Goal: Find specific page/section: Find specific page/section

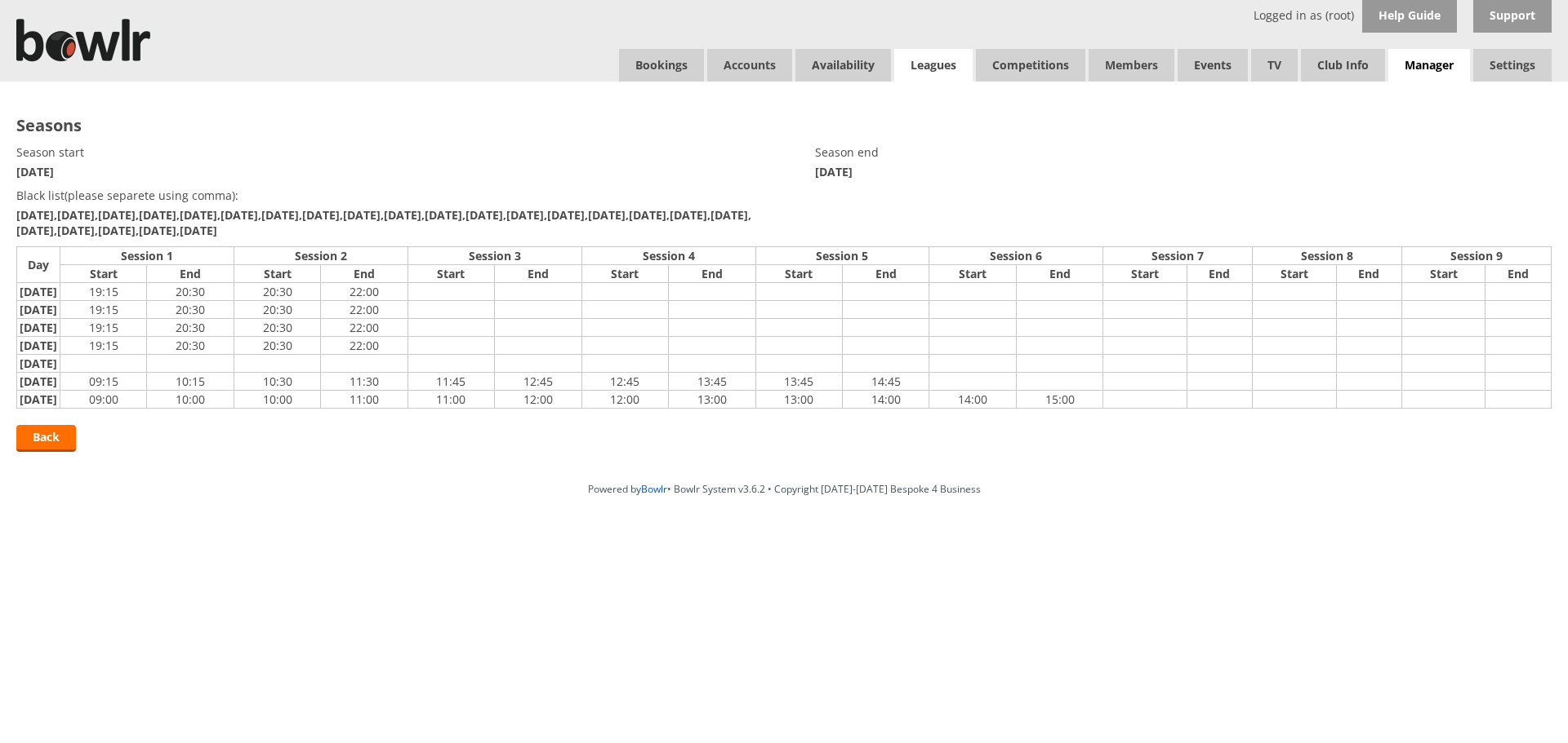
click at [934, 62] on link "Leagues" at bounding box center [933, 65] width 79 height 33
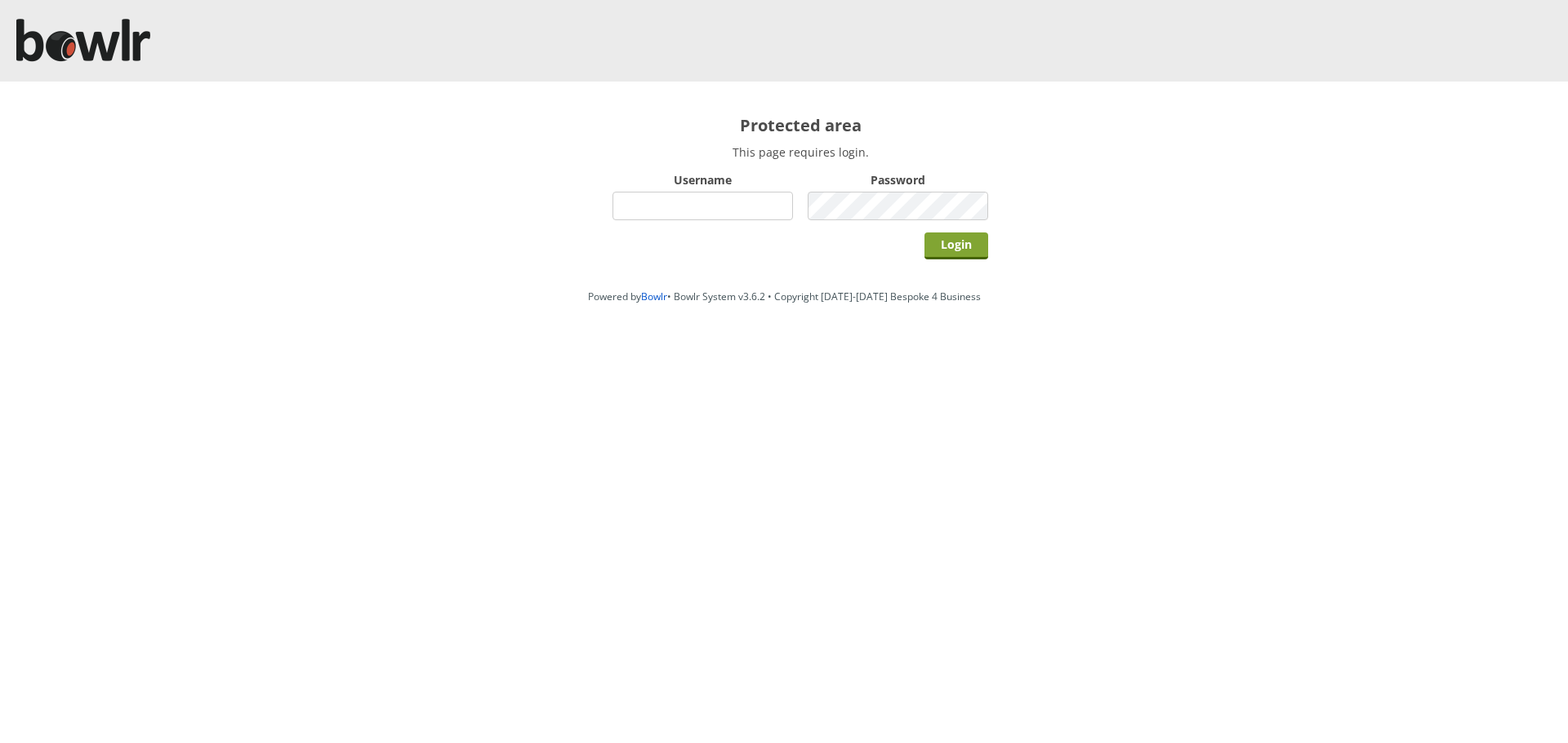
type input "root"
click at [944, 251] on input "Login" at bounding box center [956, 246] width 63 height 27
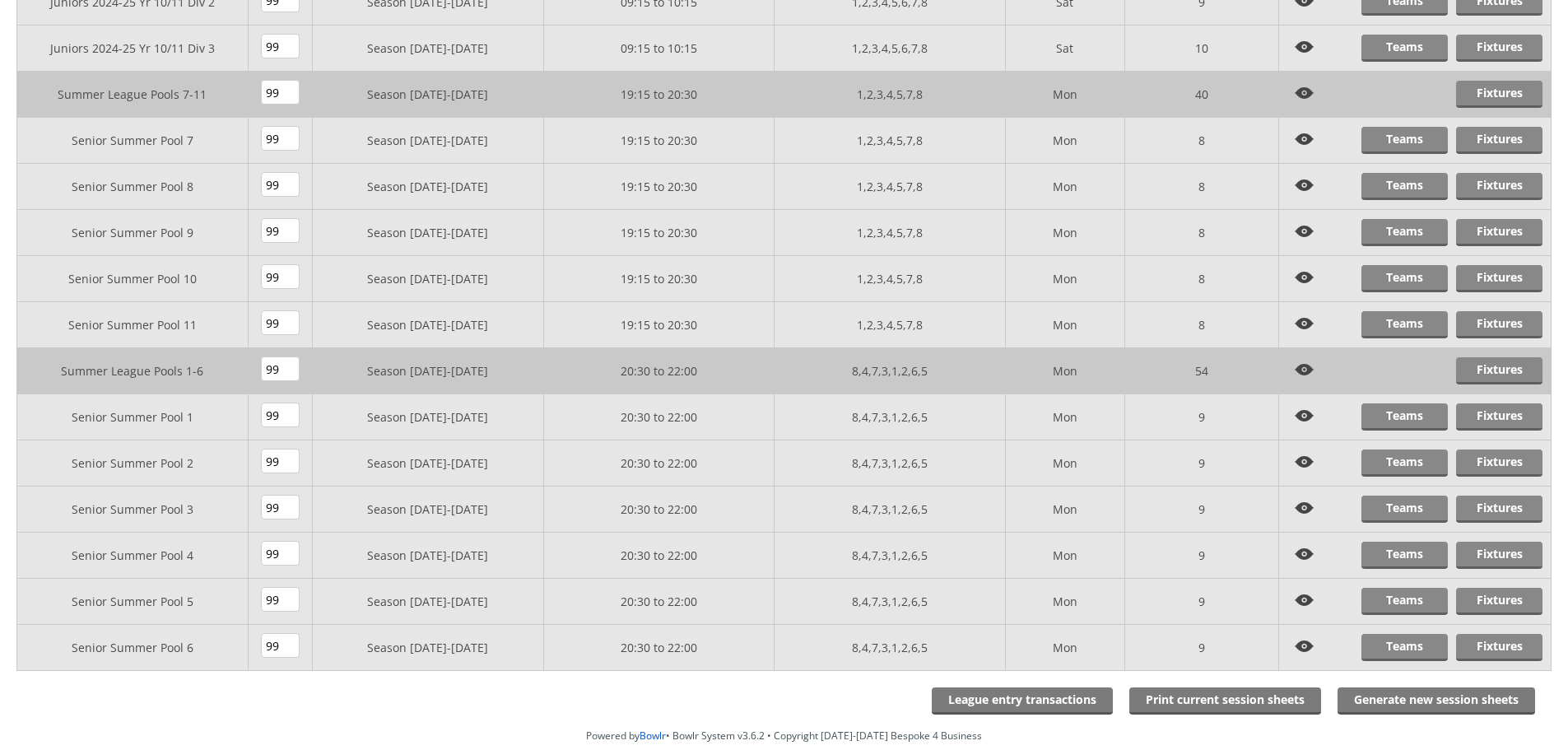
scroll to position [1131, 0]
